Goal: Navigation & Orientation: Find specific page/section

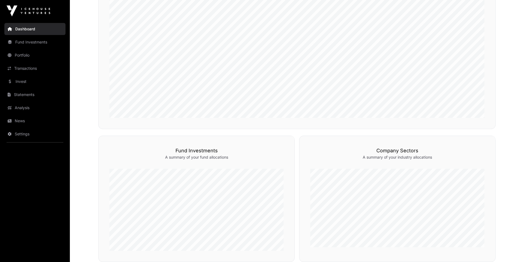
scroll to position [112, 0]
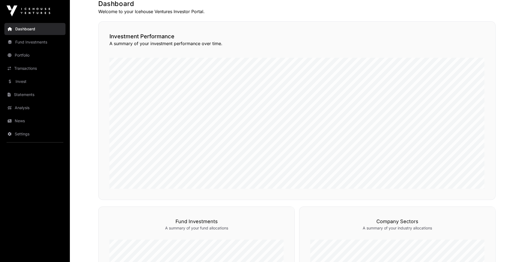
click at [27, 117] on link "News" at bounding box center [34, 121] width 61 height 12
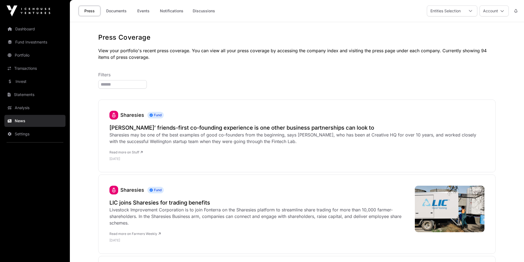
click at [201, 13] on link "Discussions" at bounding box center [203, 11] width 29 height 10
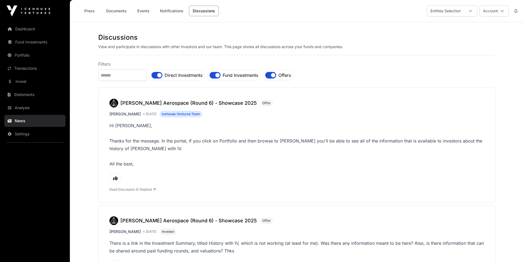
click at [145, 14] on link "Events" at bounding box center [143, 11] width 22 height 10
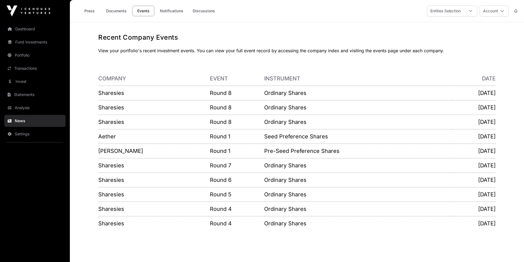
click at [170, 13] on link "Notifications" at bounding box center [171, 11] width 31 height 10
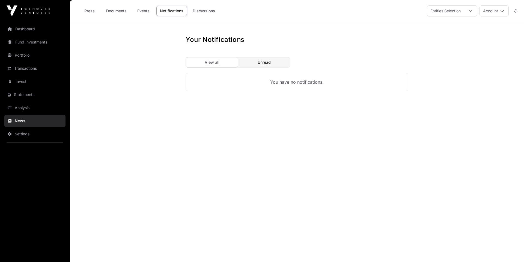
click at [207, 11] on link "Discussions" at bounding box center [203, 11] width 29 height 10
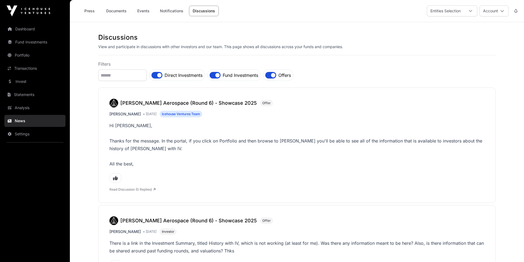
click at [123, 15] on link "Documents" at bounding box center [117, 11] width 28 height 10
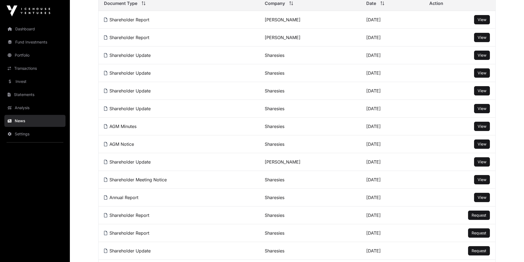
scroll to position [97, 0]
